Goal: Contribute content

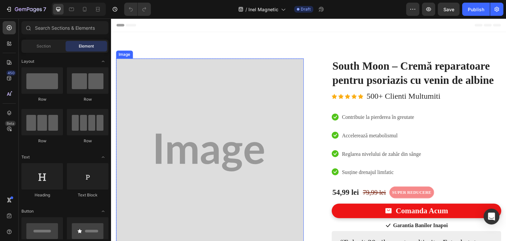
click at [235, 115] on img at bounding box center [210, 152] width 188 height 188
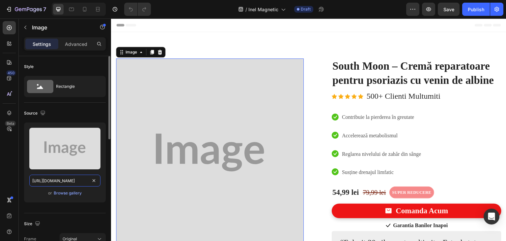
click at [61, 179] on input "[URL][DOMAIN_NAME]" at bounding box center [64, 180] width 71 height 12
paste input "text"
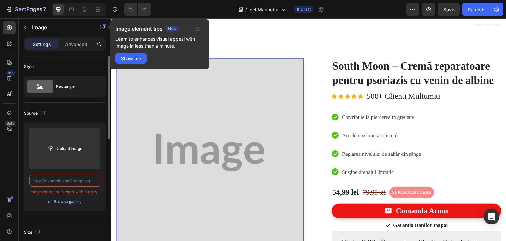
paste input "text"
paste input "[DOMAIN_NAME][URL]"
type input "[URL][DOMAIN_NAME]"
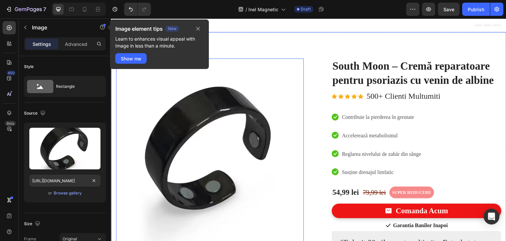
click at [113, 180] on div "Image 0 Image Livrare Rapida Heading Prin Curier DPD Text block Row Image Garan…" at bounding box center [308, 174] width 395 height 285
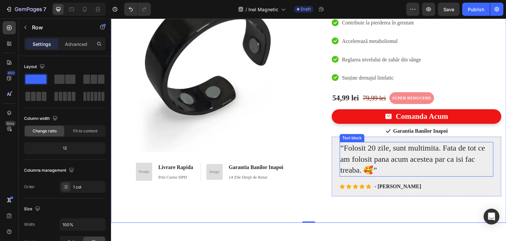
scroll to position [99, 0]
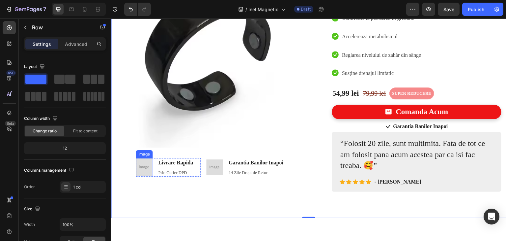
click at [147, 168] on img at bounding box center [144, 167] width 16 height 18
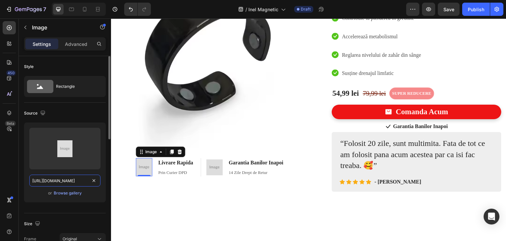
click at [74, 178] on input "[URL][DOMAIN_NAME]" at bounding box center [64, 180] width 71 height 12
paste input "[DOMAIN_NAME][URL]"
type input "[URL][DOMAIN_NAME]"
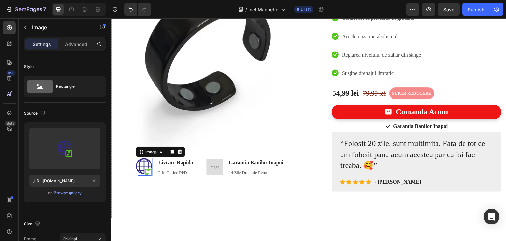
click at [178, 201] on div "Image Image 0 Livrare Rapida Heading Prin Curier DPD Text block Row Image Garan…" at bounding box center [308, 75] width 395 height 285
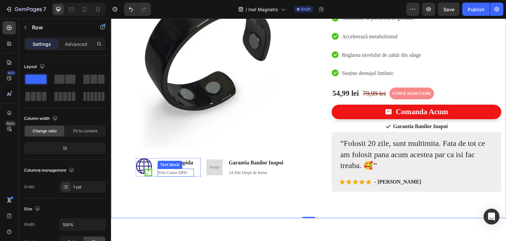
click at [182, 169] on p "Prin Curier DPD" at bounding box center [175, 172] width 35 height 7
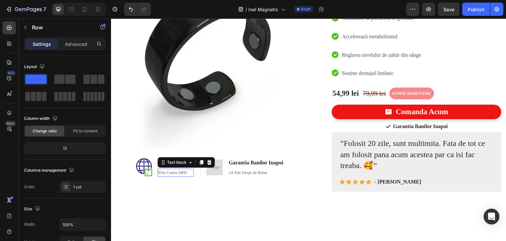
click at [182, 169] on p "Prin Curier DPD" at bounding box center [175, 172] width 35 height 7
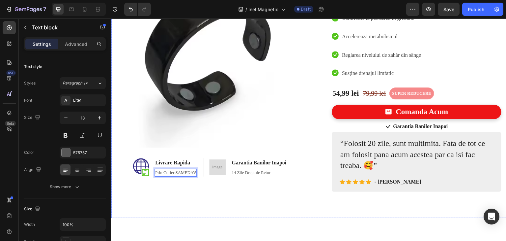
click at [299, 206] on div "Image Image Livrare Rapida Heading Prin Curier SAMEDAY Text block 0 Row Image G…" at bounding box center [308, 75] width 395 height 285
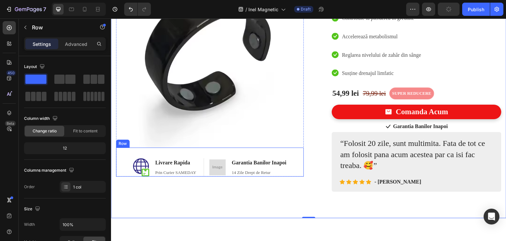
click at [213, 160] on img at bounding box center [217, 167] width 16 height 16
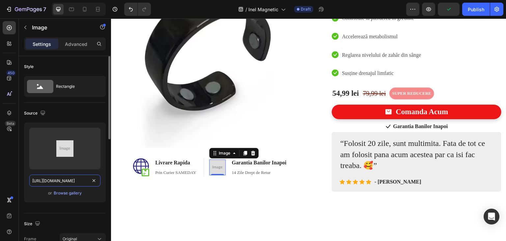
click at [65, 183] on input "[URL][DOMAIN_NAME]" at bounding box center [64, 180] width 71 height 12
paste input "text"
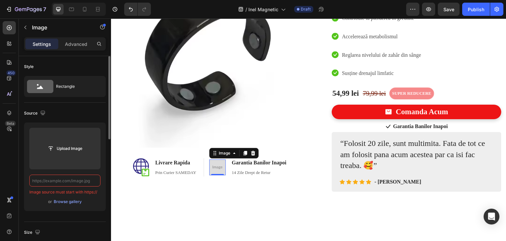
paste input "text"
paste input "[DOMAIN_NAME][URL]"
type input "[URL][DOMAIN_NAME]"
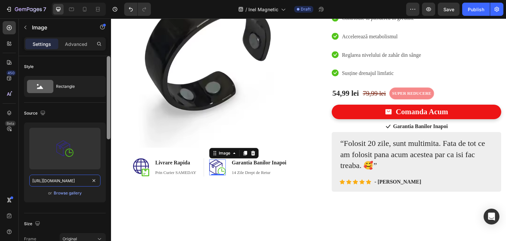
scroll to position [0, 69]
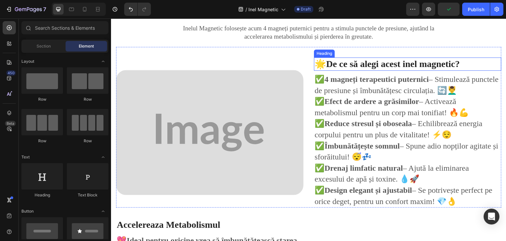
scroll to position [359, 0]
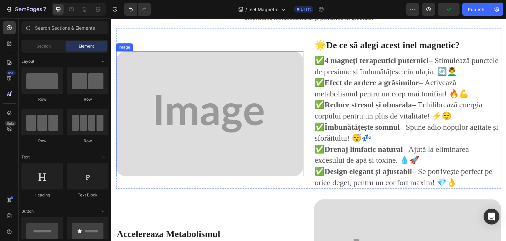
click at [240, 107] on img at bounding box center [210, 113] width 188 height 125
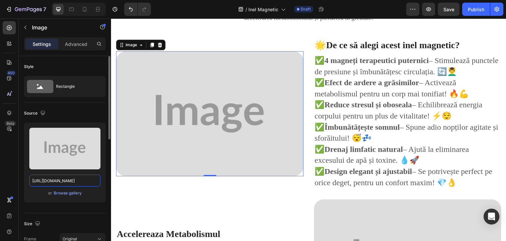
click at [47, 176] on input "[URL][DOMAIN_NAME]" at bounding box center [64, 180] width 71 height 12
paste input "[DOMAIN_NAME][URL][DEMOGRAPHIC_DATA]"
type input "[URL][DOMAIN_NAME][DEMOGRAPHIC_DATA]"
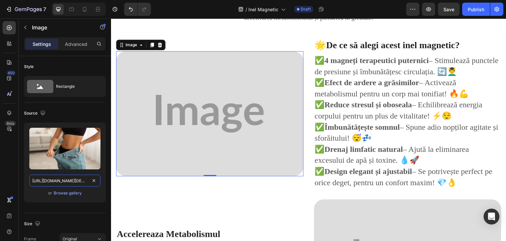
scroll to position [0, 371]
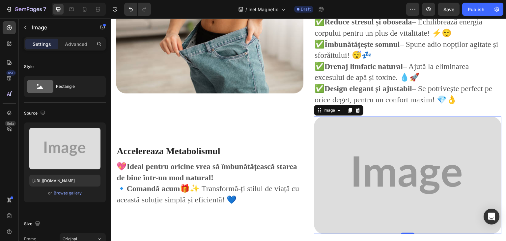
scroll to position [524, 0]
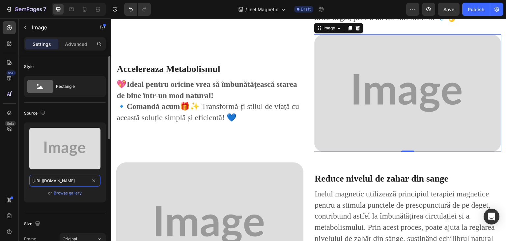
click at [75, 180] on input "[URL][DOMAIN_NAME]" at bounding box center [64, 180] width 71 height 12
paste input "[DOMAIN_NAME][URL]"
type input "[URL][DOMAIN_NAME]"
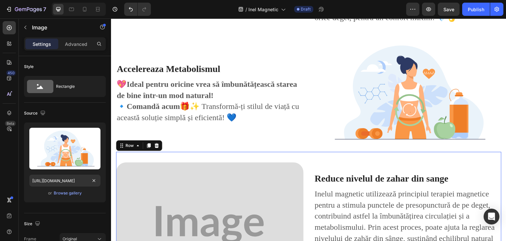
click at [317, 153] on div "Image Reduce nivelul de zahar din sange Heading Inelul magnetic utilizează prin…" at bounding box center [309, 219] width 386 height 135
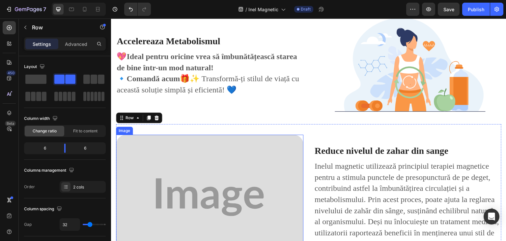
scroll to position [623, 0]
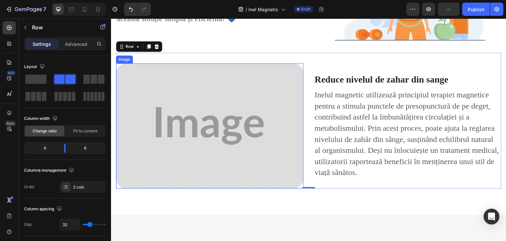
click at [187, 114] on img at bounding box center [210, 125] width 188 height 125
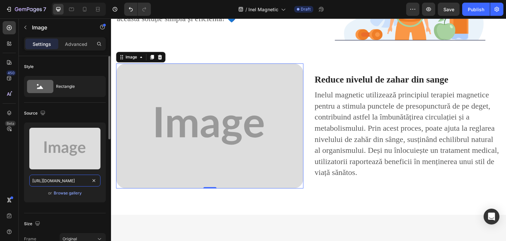
click at [57, 177] on input "[URL][DOMAIN_NAME]" at bounding box center [64, 180] width 71 height 12
paste input "[DOMAIN_NAME][URL][DOMAIN_NAME]"
type input "[URL][DOMAIN_NAME][DOMAIN_NAME]"
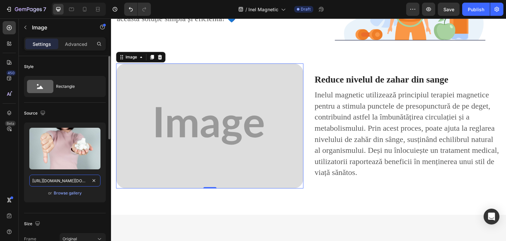
scroll to position [0, 102]
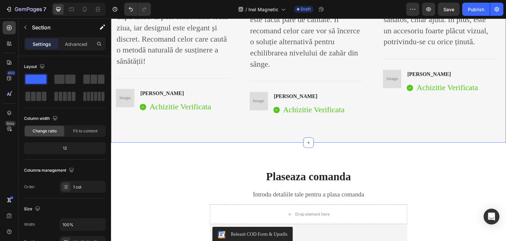
scroll to position [1150, 0]
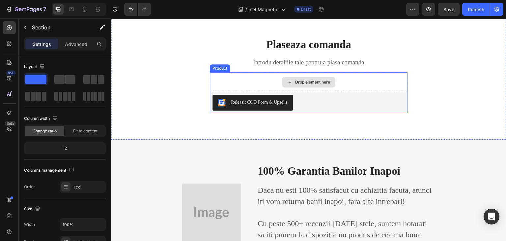
click at [344, 87] on div "Drop element here" at bounding box center [309, 82] width 198 height 20
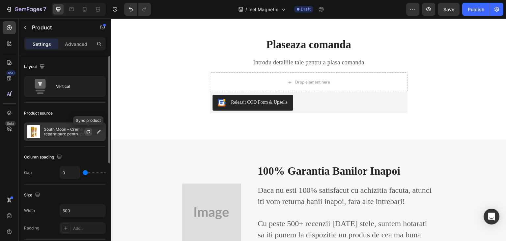
click at [88, 131] on icon "button" at bounding box center [88, 131] width 5 height 5
click at [97, 131] on icon "button" at bounding box center [98, 131] width 5 height 5
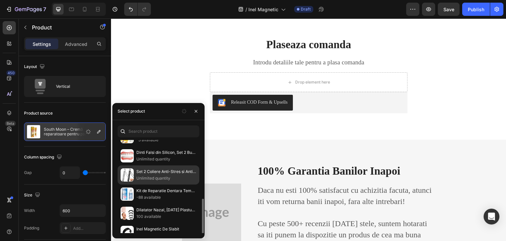
scroll to position [116, 0]
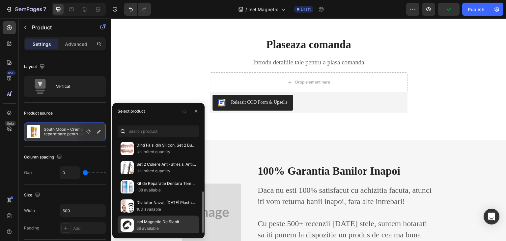
click at [154, 222] on p "Inel Magnetic De Slabit" at bounding box center [166, 221] width 60 height 7
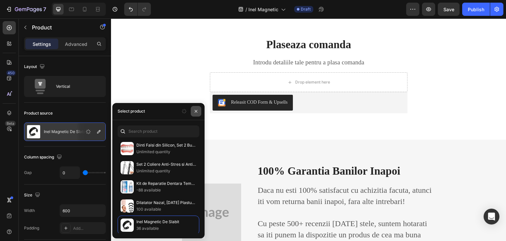
click at [197, 108] on icon "button" at bounding box center [195, 110] width 5 height 5
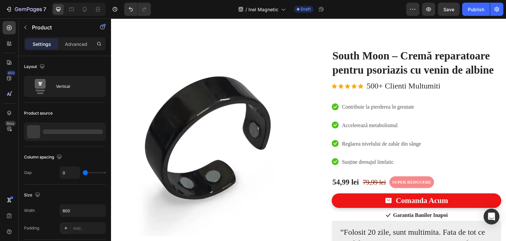
scroll to position [0, 0]
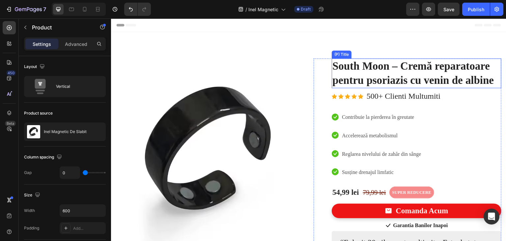
click at [353, 73] on h2 "South Moon – Cremă reparatoare pentru psoriazis cu venin de albine" at bounding box center [417, 73] width 170 height 30
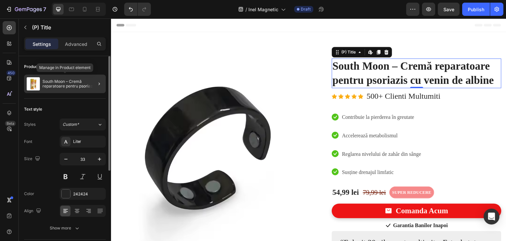
click at [82, 83] on p "South Moon – Cremă reparatoare pentru psoriazis cu venin de albine" at bounding box center [73, 83] width 61 height 9
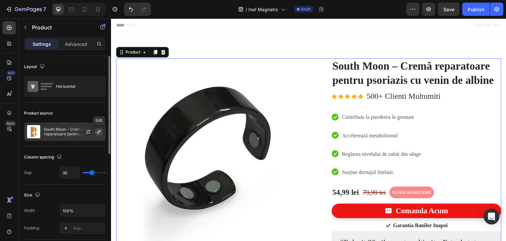
click at [98, 131] on icon "button" at bounding box center [98, 131] width 3 height 3
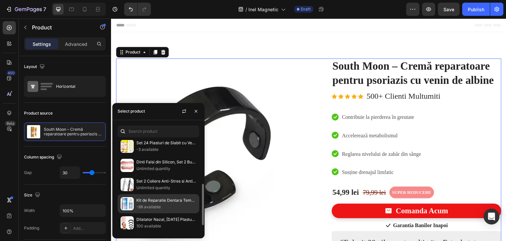
scroll to position [116, 0]
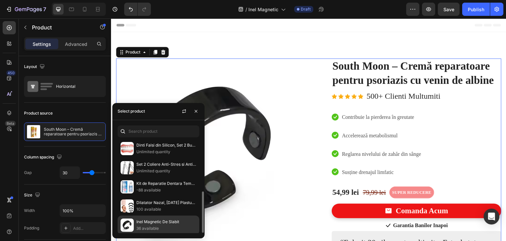
click at [158, 225] on p "36 available" at bounding box center [166, 228] width 60 height 7
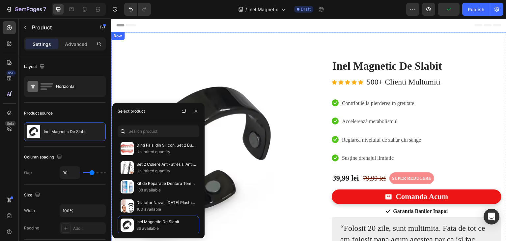
drag, startPoint x: 387, startPoint y: 44, endPoint x: 327, endPoint y: 36, distance: 60.2
click at [388, 44] on div "Image Image Livrare Rapida Heading Prin Curier SAMEDAY Text block Row Image Gar…" at bounding box center [308, 167] width 395 height 271
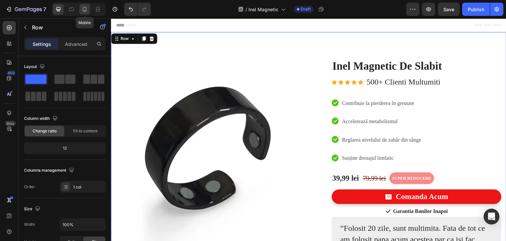
click at [86, 9] on icon at bounding box center [85, 9] width 4 height 5
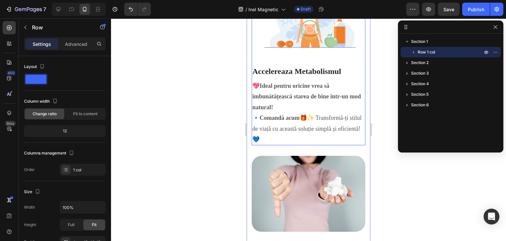
scroll to position [725, 0]
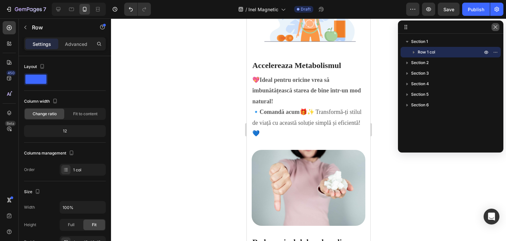
click at [495, 28] on icon "button" at bounding box center [495, 26] width 5 height 5
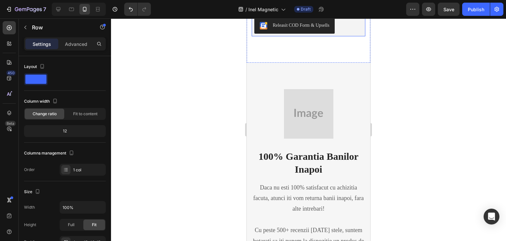
scroll to position [1483, 0]
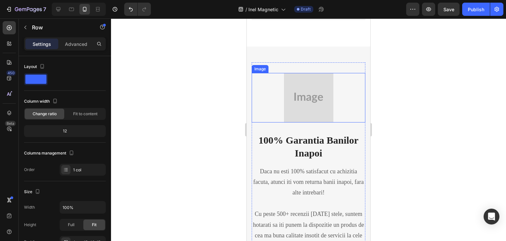
click at [308, 105] on img at bounding box center [308, 97] width 49 height 49
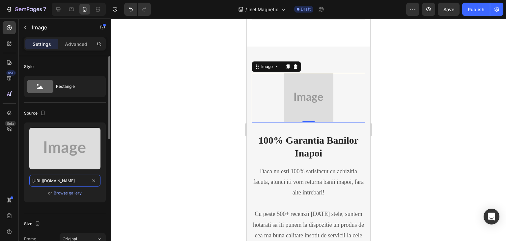
click at [68, 182] on input "[URL][DOMAIN_NAME]" at bounding box center [64, 180] width 71 height 12
paste input "[DOMAIN_NAME][URL]"
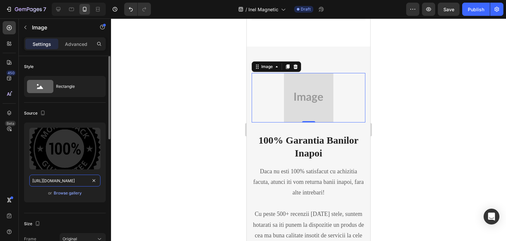
scroll to position [0, 96]
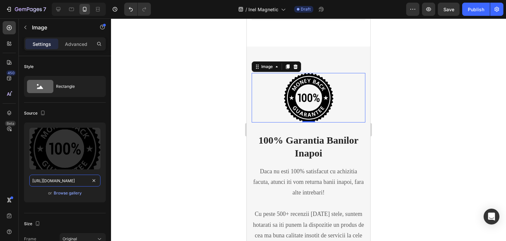
type input "[URL][DOMAIN_NAME]"
click at [431, 147] on div at bounding box center [308, 129] width 395 height 222
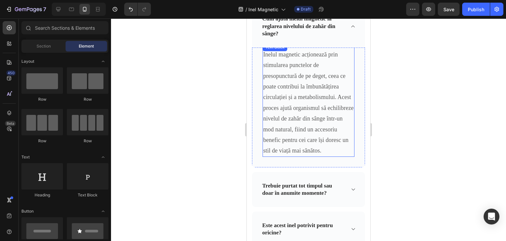
scroll to position [1832, 0]
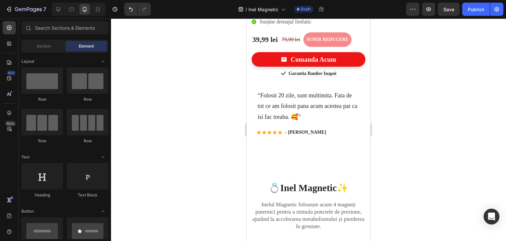
drag, startPoint x: 367, startPoint y: 199, endPoint x: 622, endPoint y: 53, distance: 294.1
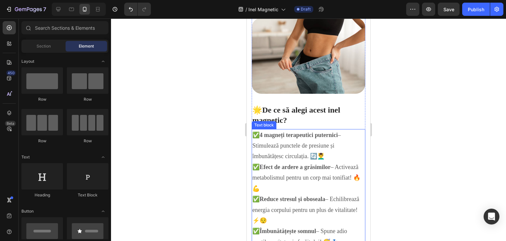
scroll to position [428, 0]
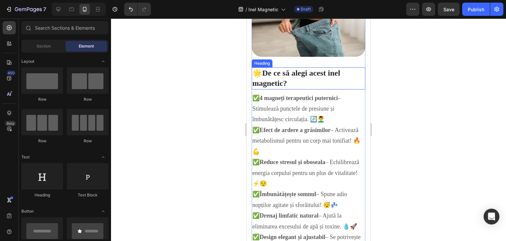
click at [281, 75] on h3 "🌟 De ce să alegi acest inel magnetic?" at bounding box center [309, 78] width 114 height 22
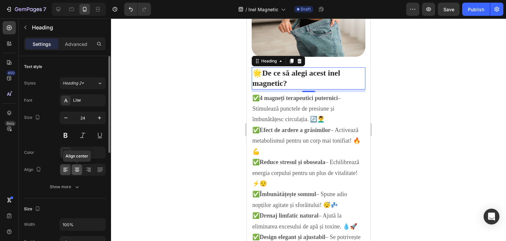
click at [77, 169] on icon at bounding box center [77, 169] width 7 height 7
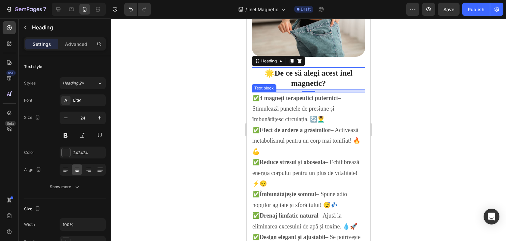
click at [293, 111] on p "✅ 4 magneți terapeutici puternici – Stimulează punctele de presiune și îmbunătă…" at bounding box center [308, 178] width 112 height 171
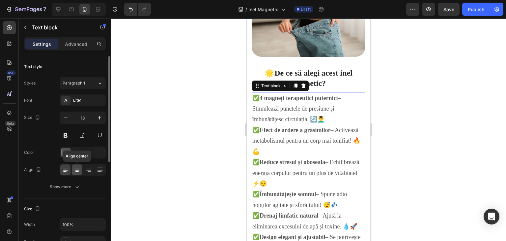
click at [80, 173] on div at bounding box center [77, 169] width 10 height 11
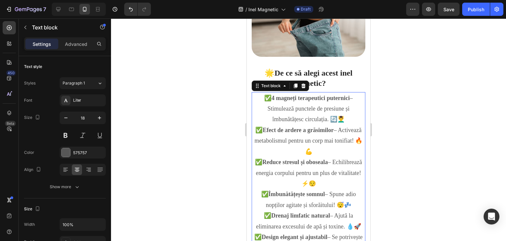
click at [223, 145] on div at bounding box center [308, 129] width 395 height 222
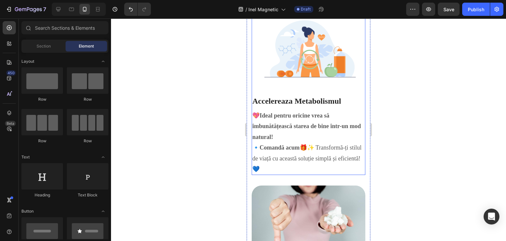
scroll to position [692, 0]
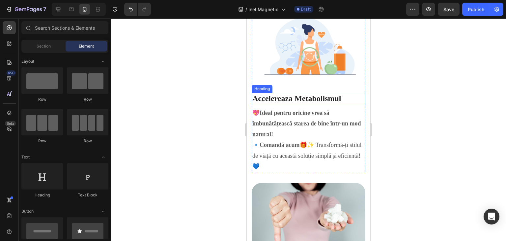
click at [297, 93] on h3 "Accelereaza Metabolismul" at bounding box center [309, 99] width 114 height 12
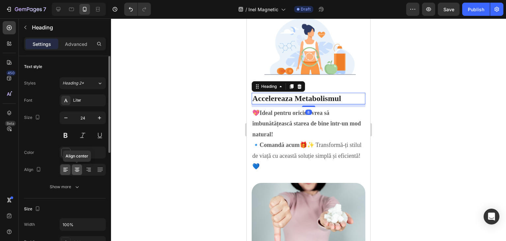
click at [74, 166] on icon at bounding box center [77, 169] width 7 height 7
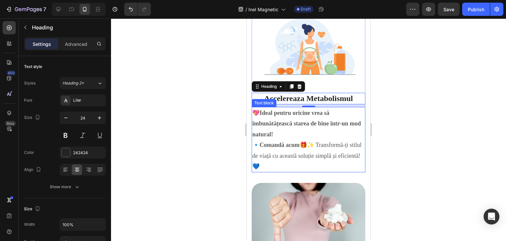
click at [284, 122] on p "💖 Ideal pentru oricine vrea să îmbunătățească starea de bine într-un mod natura…" at bounding box center [308, 123] width 112 height 32
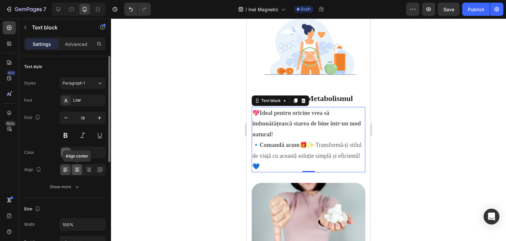
click at [79, 169] on icon at bounding box center [77, 169] width 7 height 7
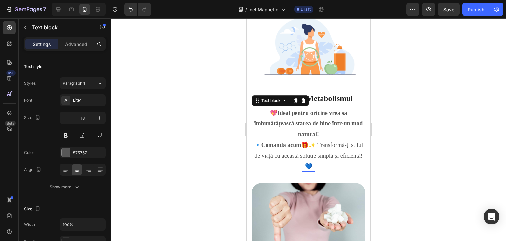
click at [210, 144] on div at bounding box center [308, 129] width 395 height 222
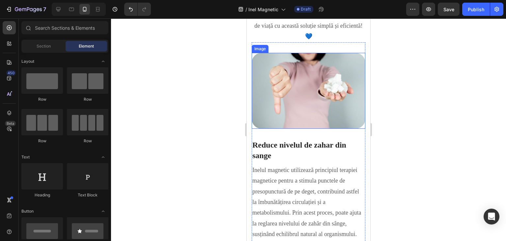
scroll to position [824, 0]
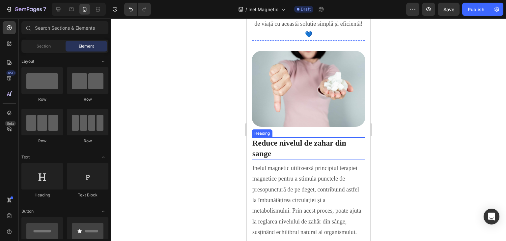
click at [299, 137] on h3 "Reduce nivelul de zahar din sange" at bounding box center [309, 148] width 114 height 22
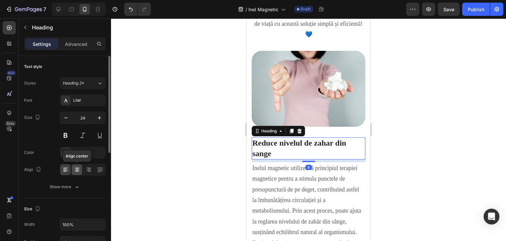
drag, startPoint x: 74, startPoint y: 167, endPoint x: 81, endPoint y: 168, distance: 6.6
click at [75, 168] on icon at bounding box center [77, 169] width 7 height 7
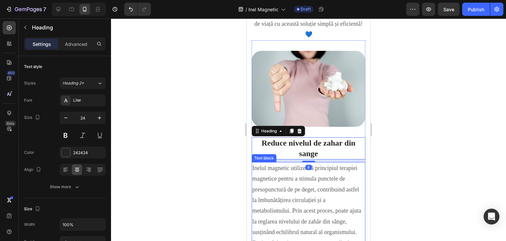
click at [283, 186] on p "Inelul magnetic utilizează principiul terapiei magnetice pentru a stimula punct…" at bounding box center [308, 215] width 112 height 107
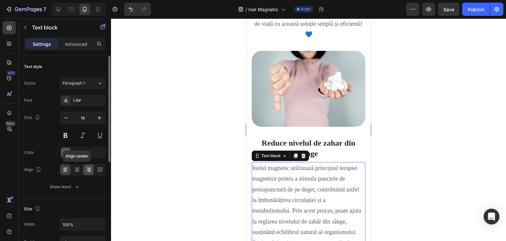
drag, startPoint x: 75, startPoint y: 167, endPoint x: 85, endPoint y: 165, distance: 9.7
click at [75, 167] on icon at bounding box center [77, 169] width 7 height 7
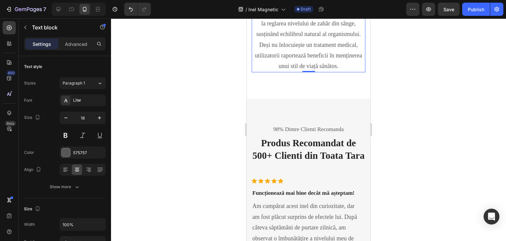
click at [393, 127] on div at bounding box center [308, 129] width 395 height 222
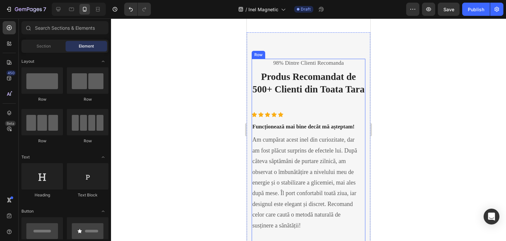
scroll to position [1121, 0]
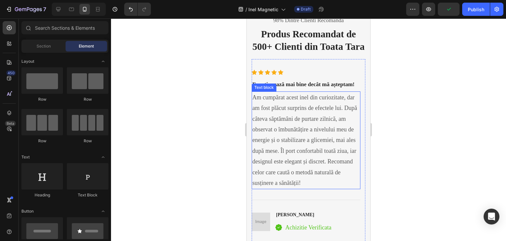
click at [310, 113] on p "Am cumpărat acest inel din curiozitate, dar am fost plăcut surprins de efectele…" at bounding box center [305, 140] width 107 height 96
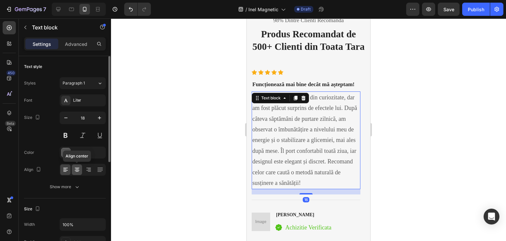
click at [77, 168] on icon at bounding box center [77, 169] width 7 height 7
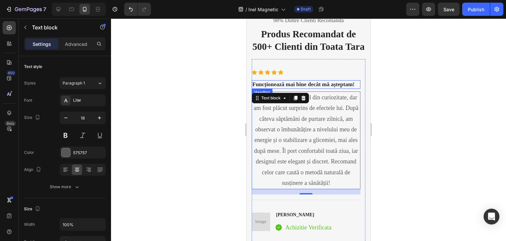
click at [326, 89] on h3 "Funcționează mai bine decât mă așteptam!" at bounding box center [306, 84] width 109 height 9
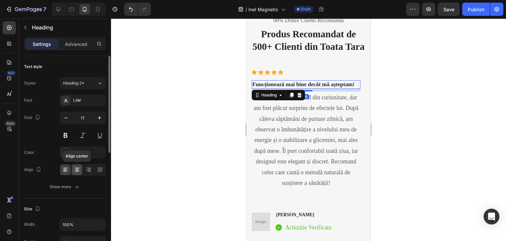
click at [77, 168] on icon at bounding box center [77, 169] width 7 height 7
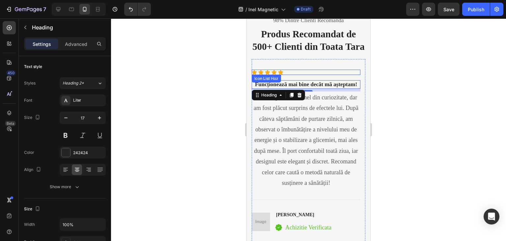
click at [293, 75] on div "Icon Icon Icon Icon Icon" at bounding box center [306, 72] width 109 height 5
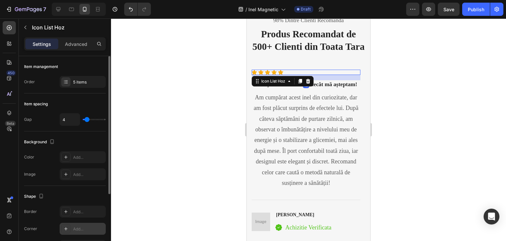
scroll to position [96, 0]
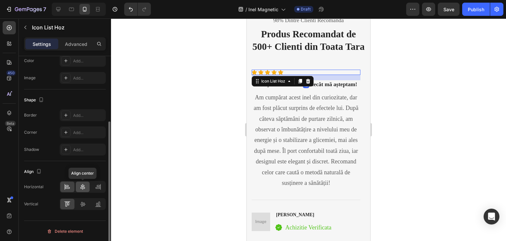
click at [86, 187] on icon at bounding box center [82, 186] width 7 height 7
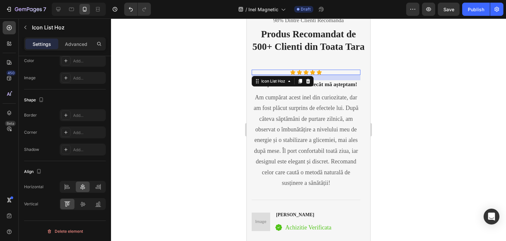
click at [215, 137] on div at bounding box center [308, 129] width 395 height 222
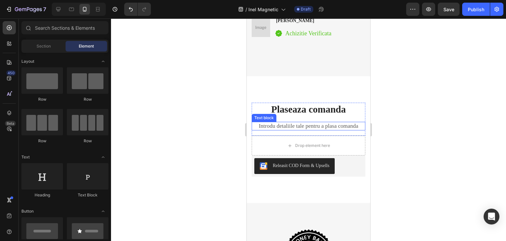
scroll to position [1318, 0]
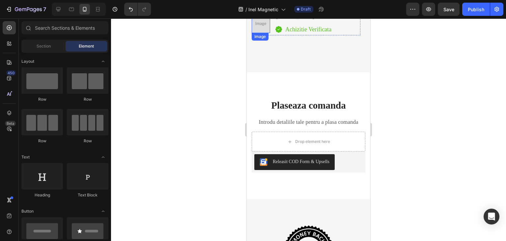
click at [262, 33] on img at bounding box center [261, 24] width 18 height 18
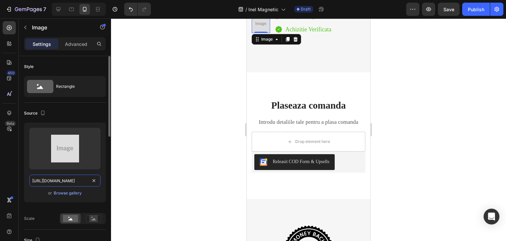
click at [38, 180] on input "[URL][DOMAIN_NAME]" at bounding box center [64, 180] width 71 height 12
paste input "[DOMAIN_NAME][URL]"
type input "[URL][DOMAIN_NAME]"
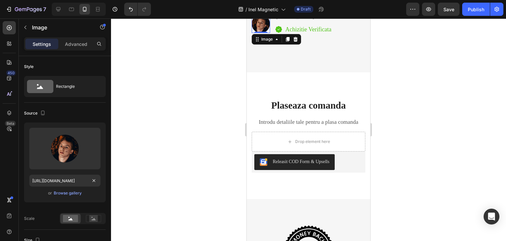
click at [184, 186] on div at bounding box center [308, 129] width 395 height 222
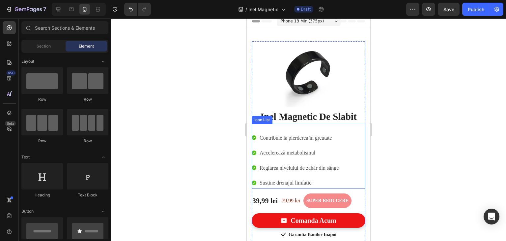
scroll to position [33, 0]
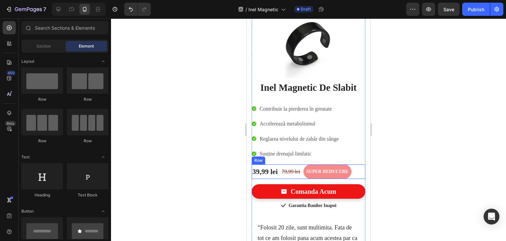
click at [356, 171] on div "39,99 lei (P) Price (P) Price 79,99 lei Text Block SUPER REDUCERE Text Block Row" at bounding box center [309, 171] width 114 height 14
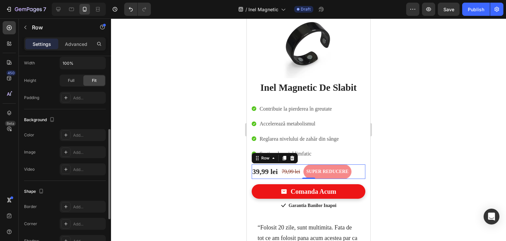
scroll to position [256, 0]
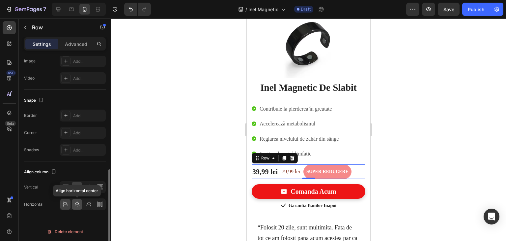
click at [80, 202] on div at bounding box center [77, 204] width 10 height 11
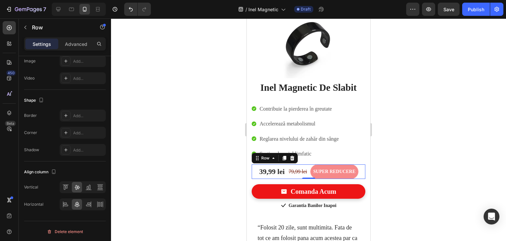
click at [240, 165] on div at bounding box center [308, 129] width 395 height 222
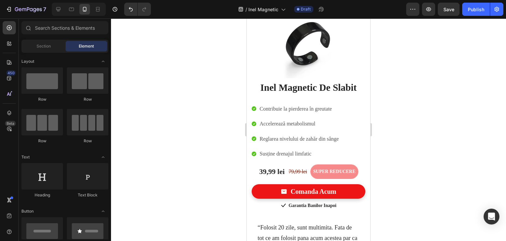
click at [431, 123] on div at bounding box center [308, 129] width 395 height 222
click at [275, 108] on span "Contribuie la pierderea în greutate" at bounding box center [296, 109] width 72 height 6
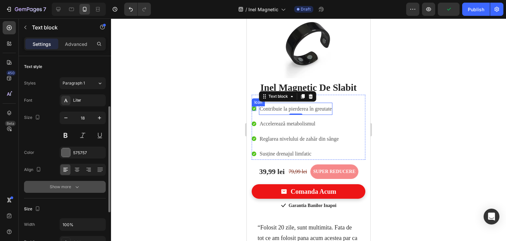
scroll to position [33, 0]
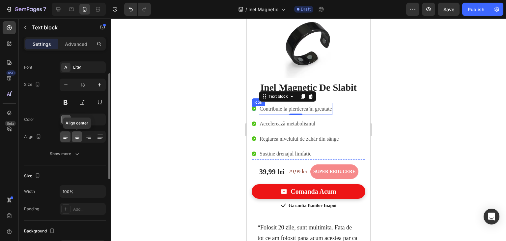
click at [78, 138] on icon at bounding box center [77, 136] width 7 height 7
click at [67, 136] on icon at bounding box center [65, 136] width 7 height 7
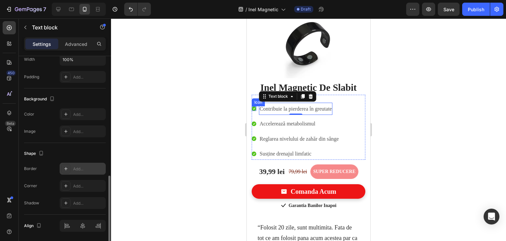
scroll to position [187, 0]
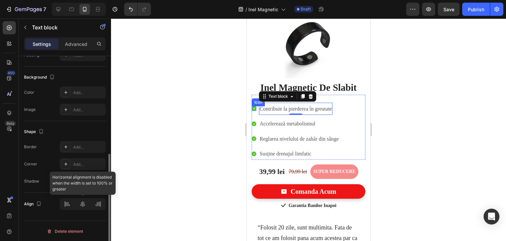
click at [82, 202] on div at bounding box center [83, 204] width 46 height 12
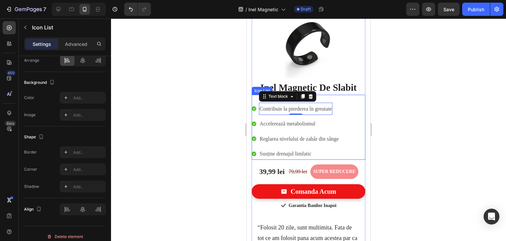
click at [334, 117] on li "Icon Accelerează metabolismul Text block" at bounding box center [296, 123] width 88 height 12
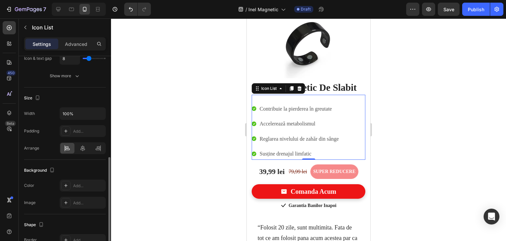
scroll to position [132, 0]
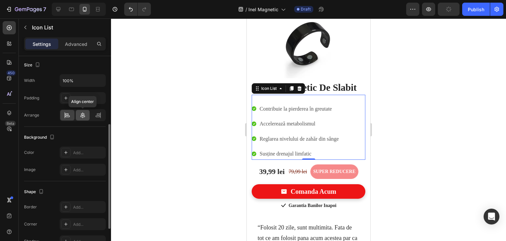
click at [86, 115] on icon at bounding box center [82, 115] width 7 height 7
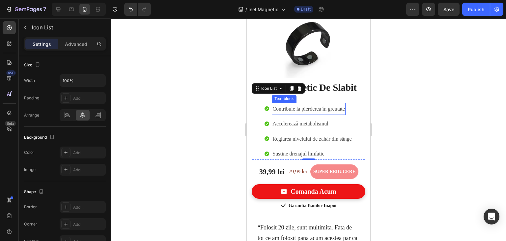
click at [272, 108] on div "Contribuie la pierderea în greutate" at bounding box center [308, 108] width 73 height 12
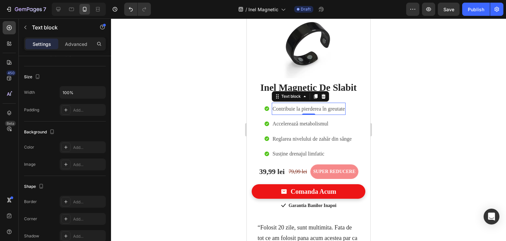
scroll to position [0, 0]
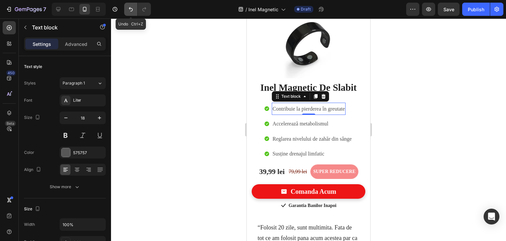
click at [129, 12] on icon "Undo/Redo" at bounding box center [131, 9] width 7 height 7
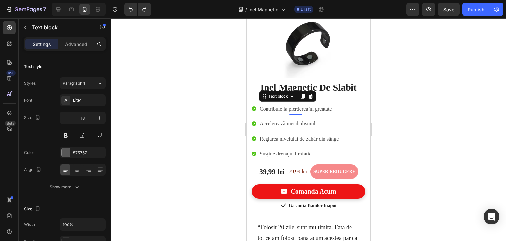
click at [180, 138] on div at bounding box center [308, 129] width 395 height 222
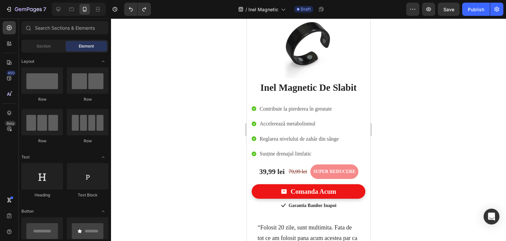
click at [393, 106] on div at bounding box center [308, 129] width 395 height 222
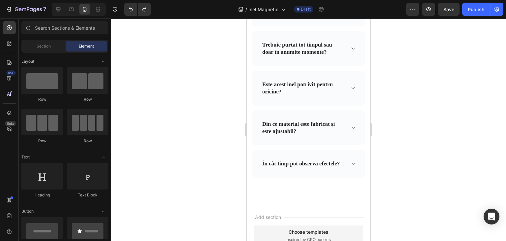
scroll to position [2063, 0]
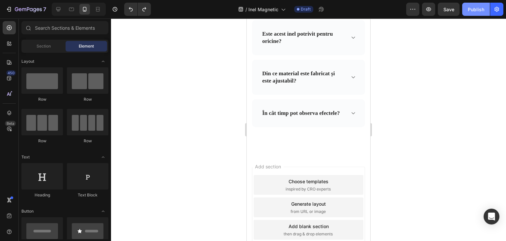
click at [472, 14] on button "Publish" at bounding box center [476, 9] width 28 height 13
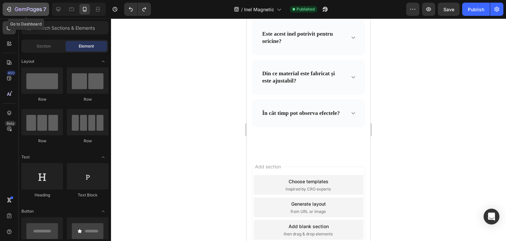
click at [22, 9] on icon "button" at bounding box center [24, 9] width 4 height 3
